Goal: Find specific page/section: Find specific page/section

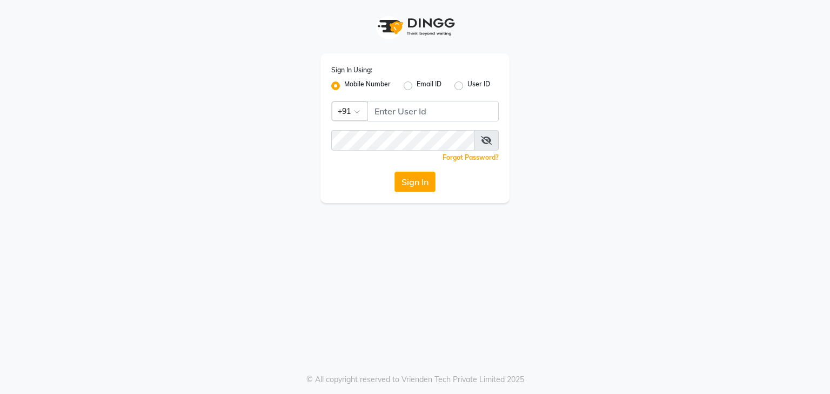
click at [487, 118] on input "Username" at bounding box center [432, 111] width 131 height 21
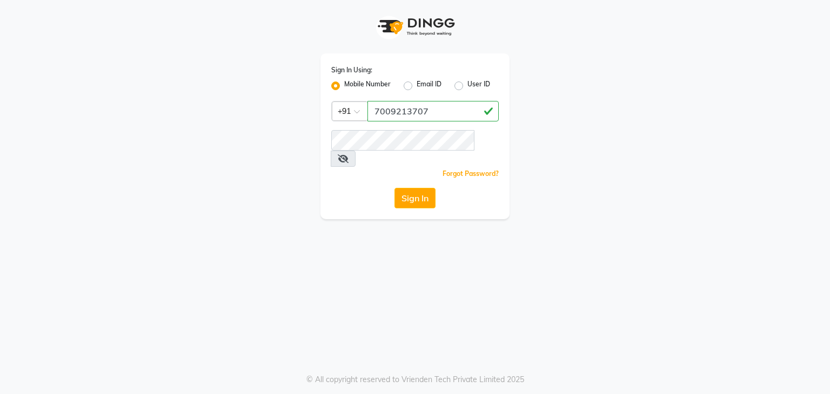
drag, startPoint x: 430, startPoint y: 104, endPoint x: 252, endPoint y: 132, distance: 180.9
click at [264, 126] on div "Sign In Using: Mobile Number Email ID User ID Country Code × [PHONE_NUMBER] Rem…" at bounding box center [415, 109] width 616 height 219
type input "7009213707"
click at [423, 188] on button "Sign In" at bounding box center [414, 198] width 41 height 21
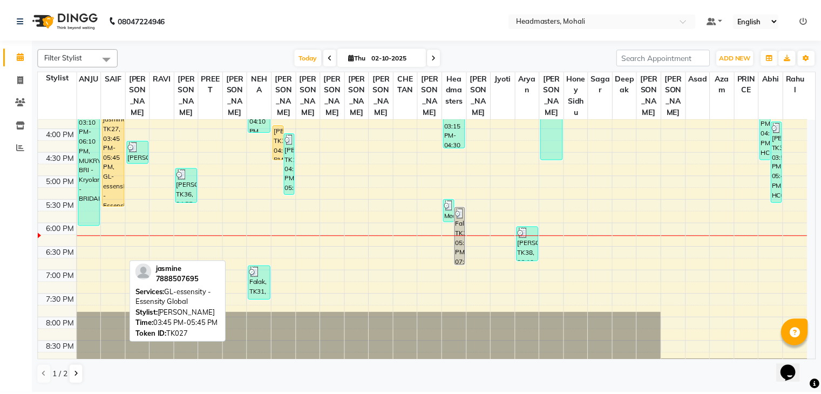
scroll to position [378, 0]
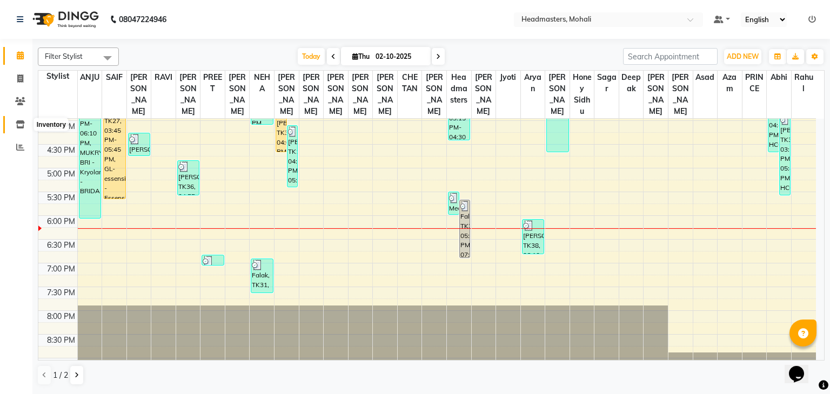
click at [24, 122] on span at bounding box center [20, 125] width 19 height 12
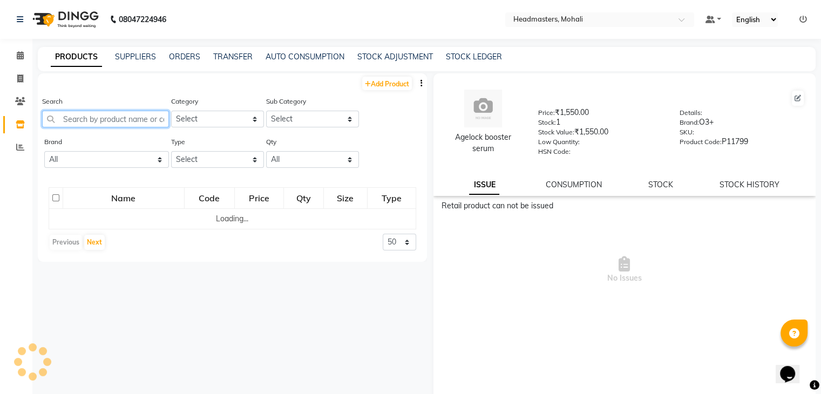
click at [106, 119] on input "text" at bounding box center [105, 119] width 127 height 17
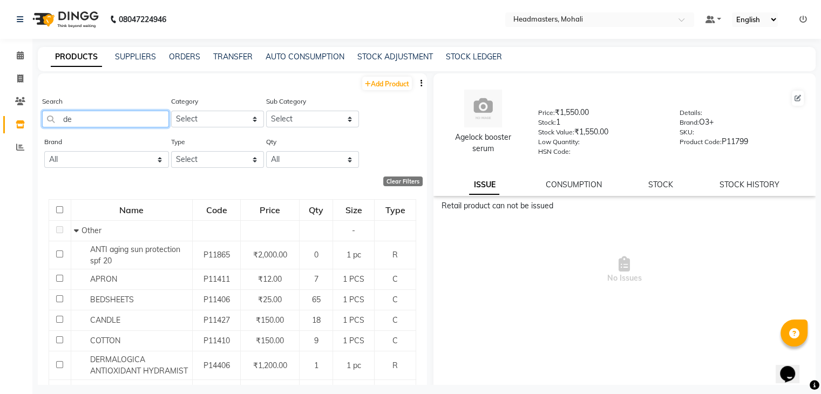
type input "d"
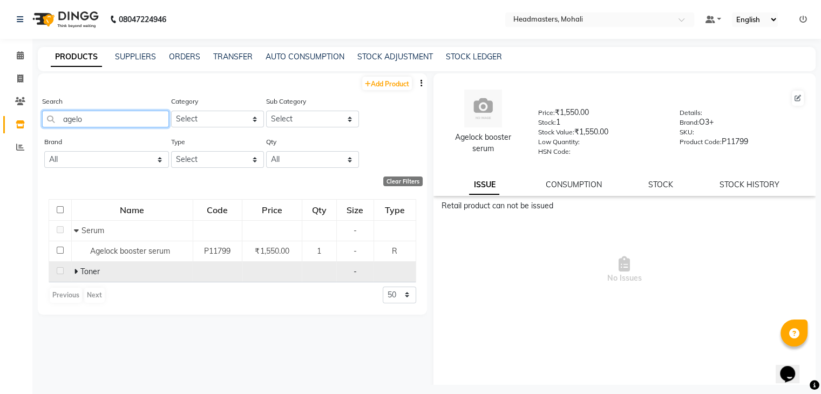
type input "agelo"
click at [80, 275] on span at bounding box center [77, 272] width 6 height 10
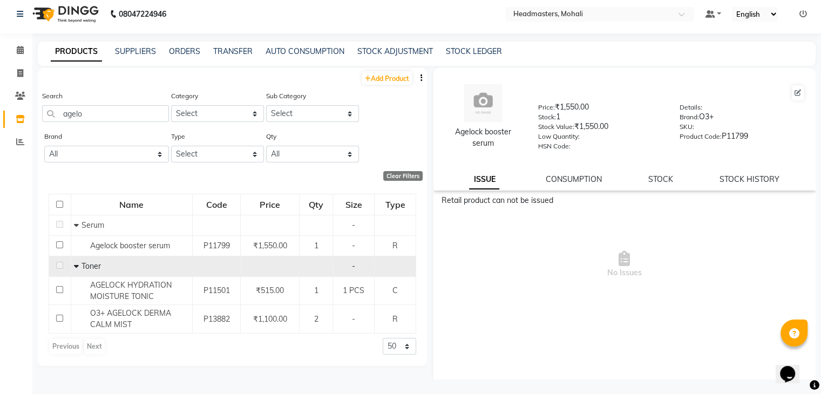
scroll to position [7, 0]
